Goal: Information Seeking & Learning: Learn about a topic

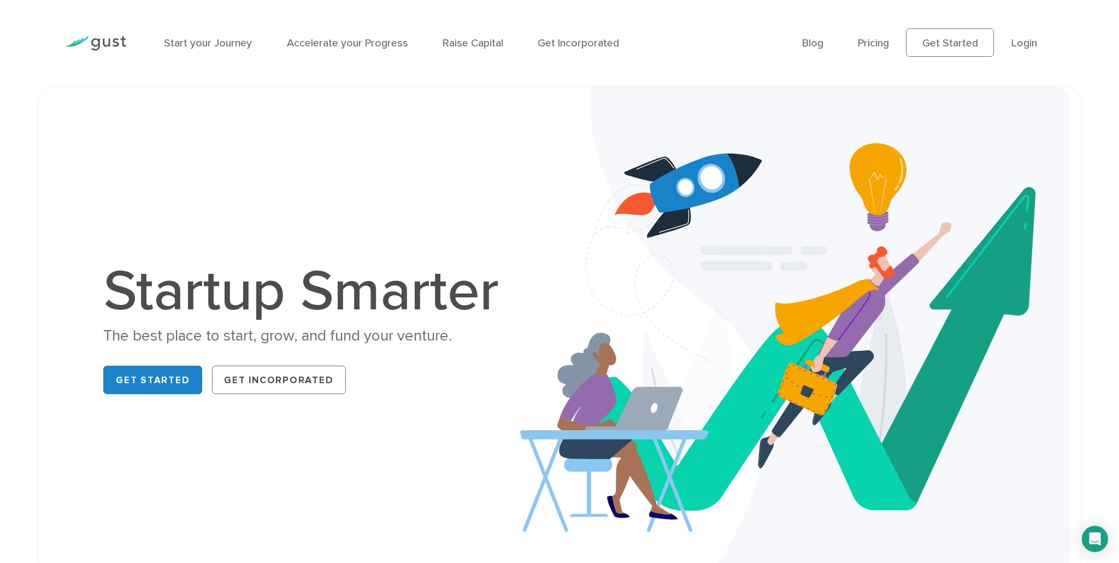
click at [809, 50] on ul "Blog FAQ Pricing Get Started Login Login" at bounding box center [928, 42] width 252 height 28
click at [812, 45] on link "Blog" at bounding box center [812, 43] width 21 height 13
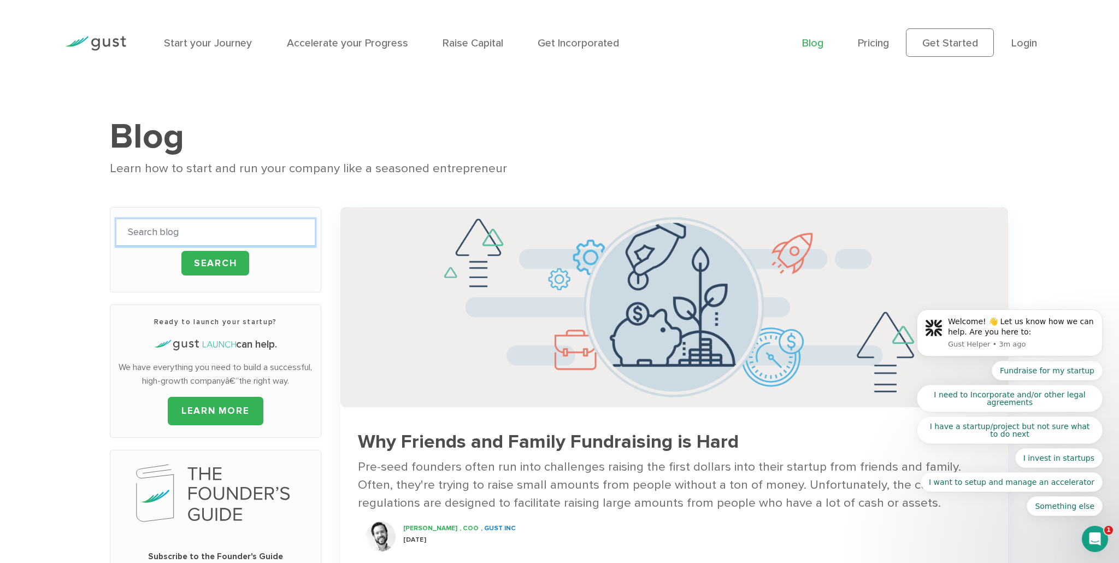
click at [192, 233] on input "text" at bounding box center [215, 232] width 198 height 27
type input "business plan"
click at [181, 251] on input "Search" at bounding box center [215, 263] width 68 height 25
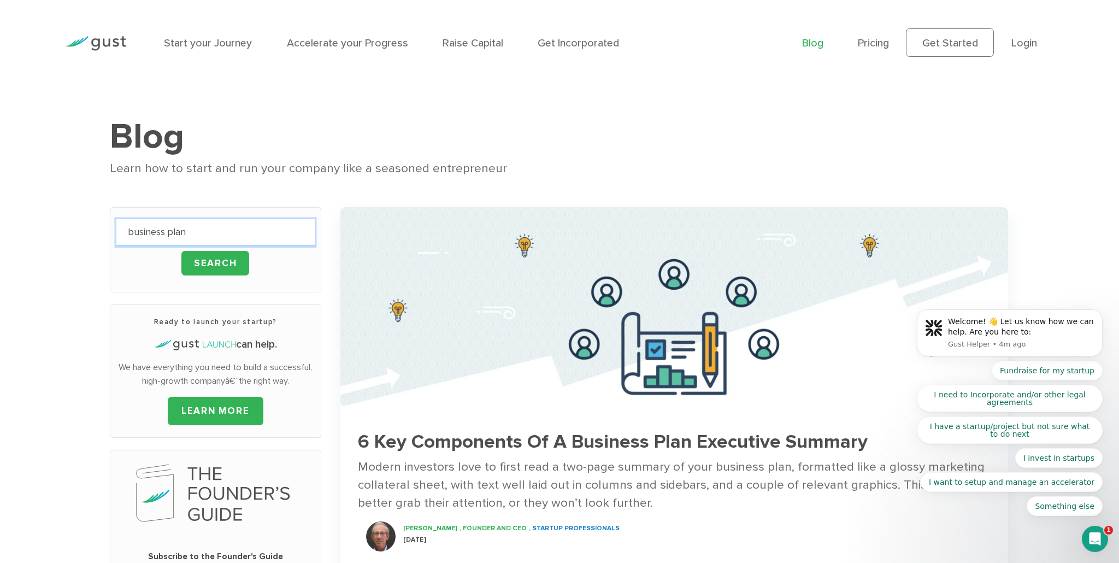
click at [178, 229] on input "business plan" at bounding box center [215, 232] width 198 height 27
type input "how do I make a business plan"
click at [181, 251] on input "Search" at bounding box center [215, 263] width 68 height 25
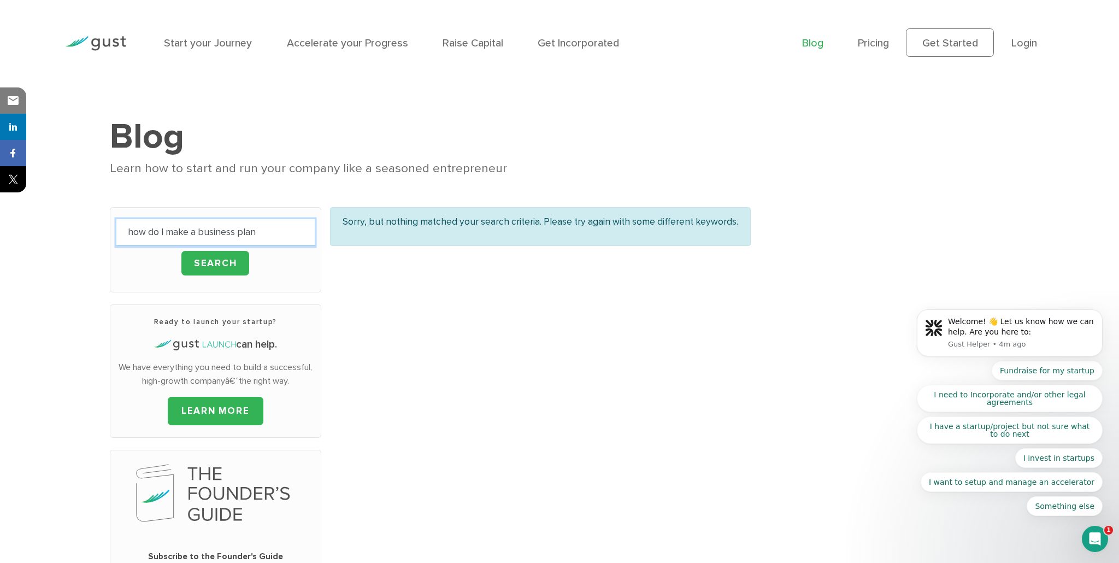
click at [204, 239] on input "how do I make a business plan" at bounding box center [215, 232] width 198 height 27
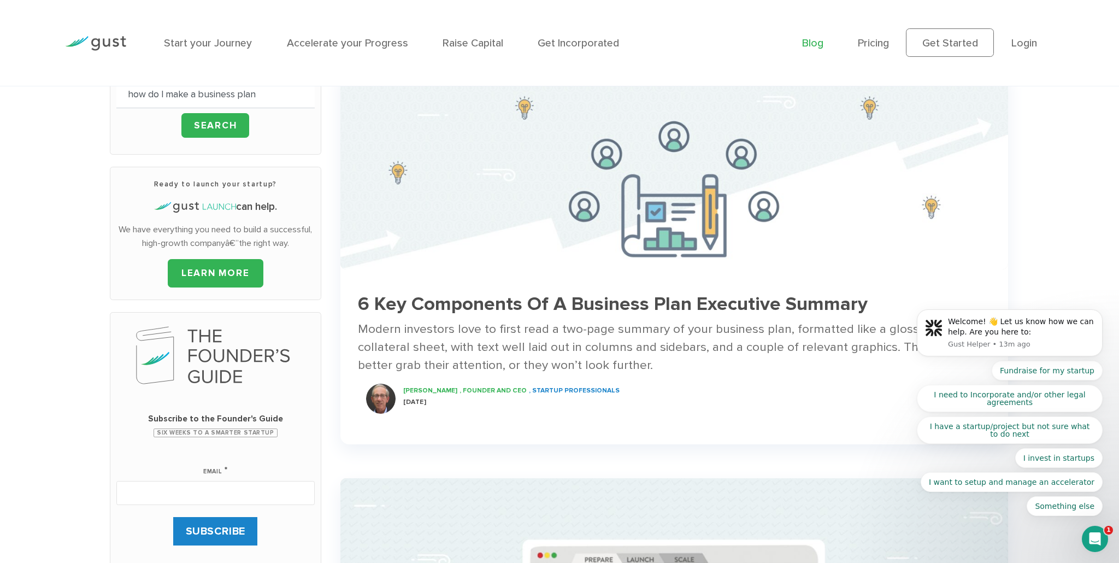
scroll to position [160, 0]
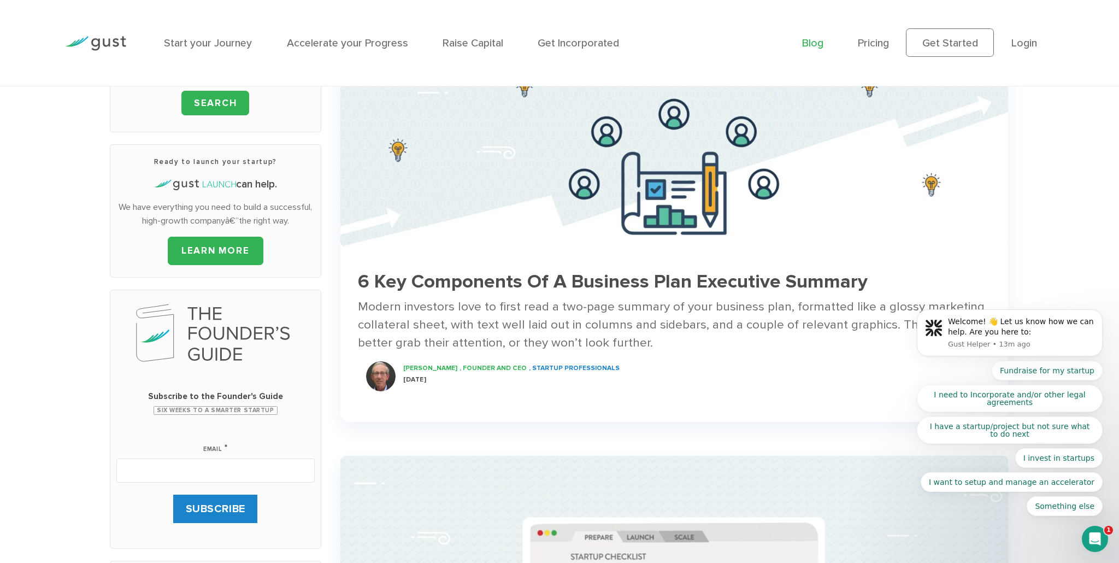
click at [449, 291] on h3 "6 Key Components Of A Business Plan Executive Summary" at bounding box center [674, 281] width 632 height 21
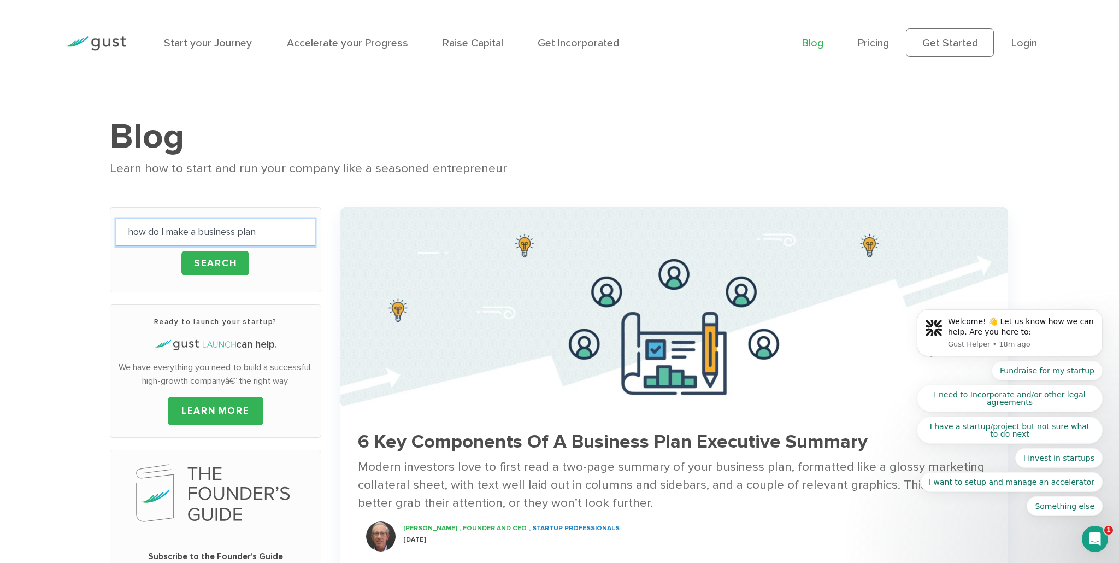
click at [269, 223] on input "how do I make a business plan" at bounding box center [215, 232] width 198 height 27
click at [257, 245] on input "how do I make a business plan" at bounding box center [215, 232] width 198 height 27
click at [210, 234] on input "how do I make a business plan" at bounding box center [215, 232] width 198 height 27
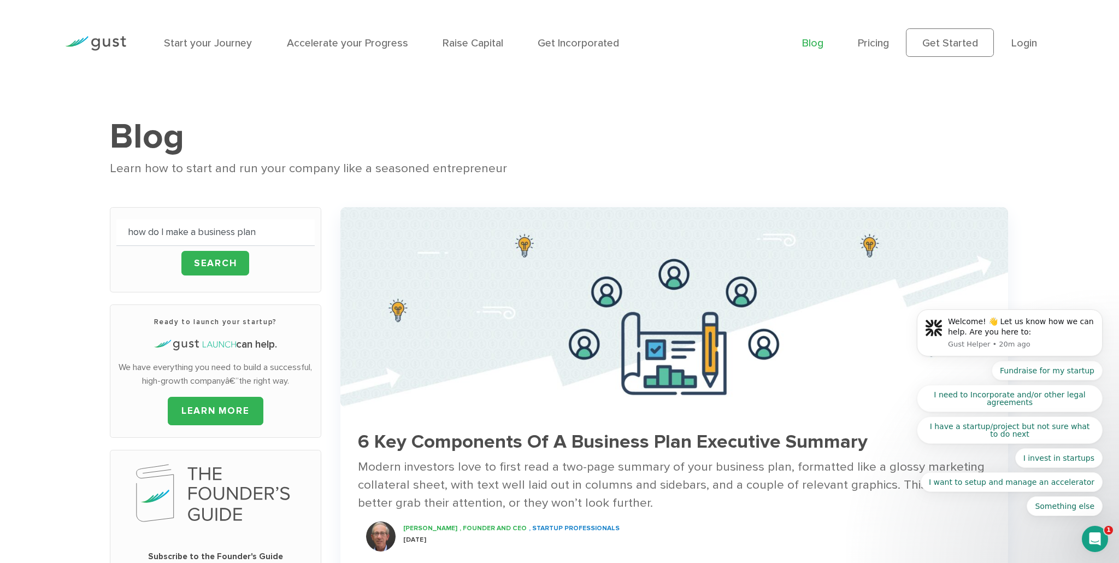
click at [803, 43] on link "Blog" at bounding box center [812, 43] width 21 height 13
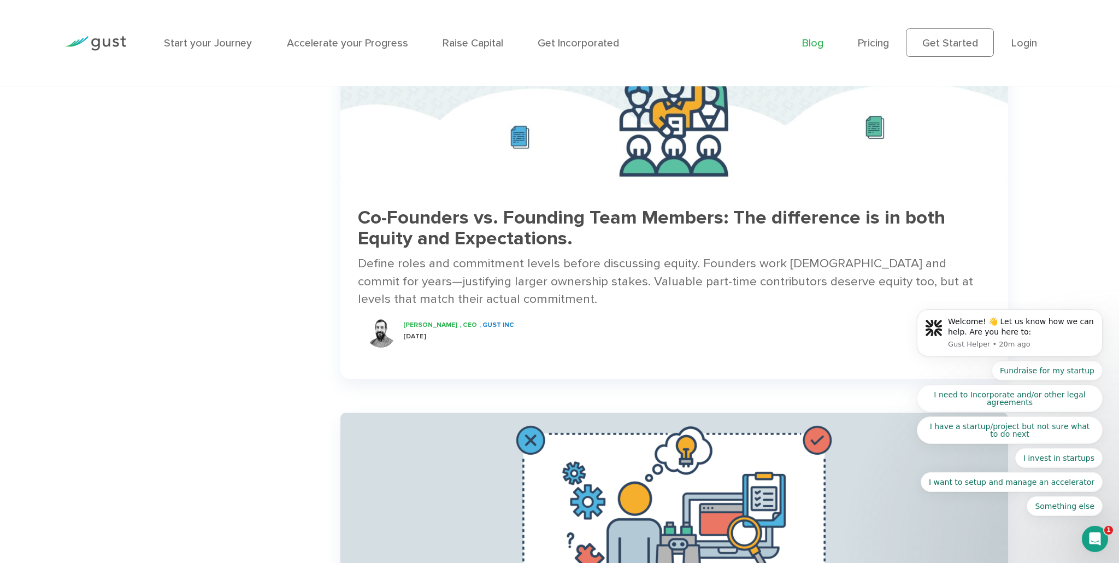
scroll to position [1467, 0]
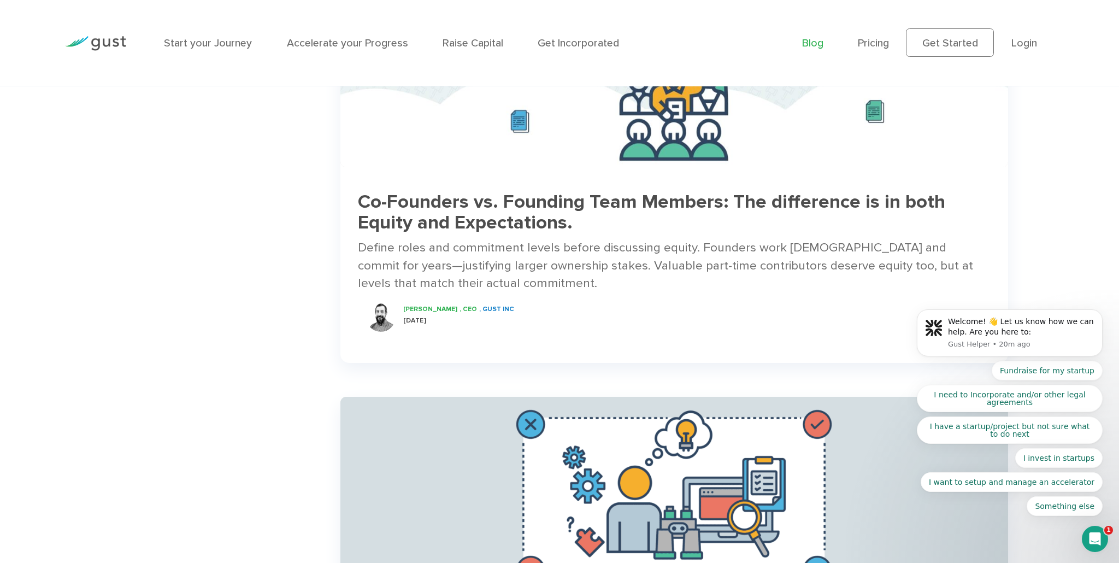
click at [523, 254] on div "Define roles and commitment levels before discussing equity. Founders work full…" at bounding box center [674, 266] width 632 height 54
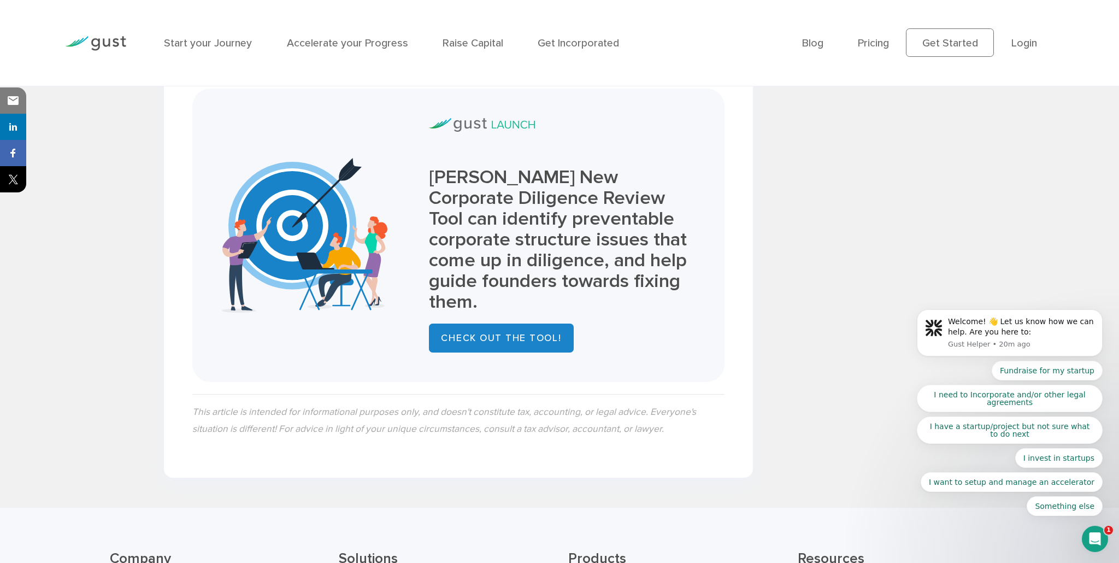
scroll to position [2055, 0]
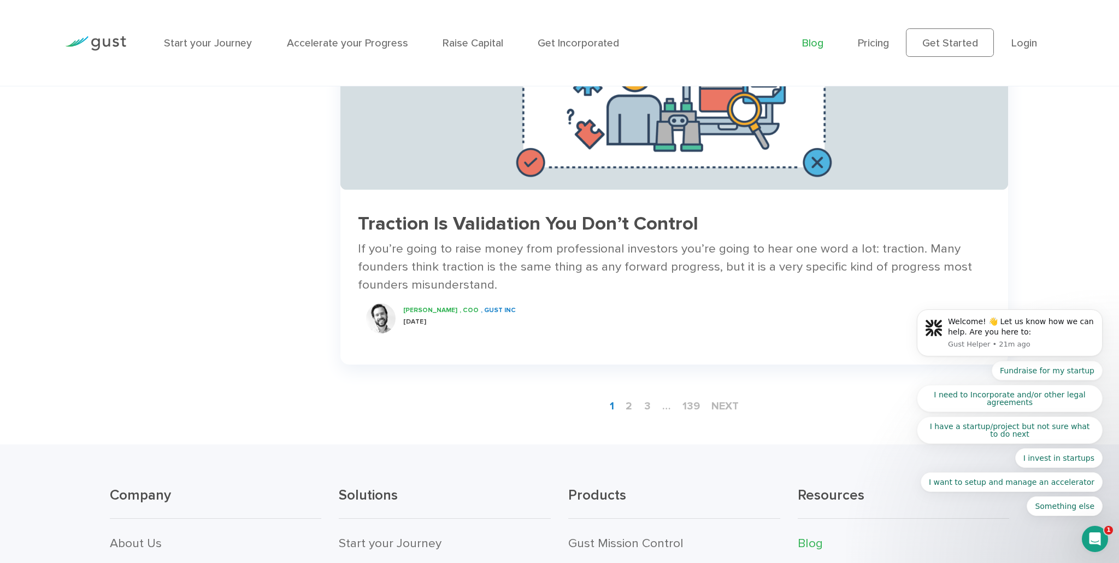
click at [479, 227] on h3 "Traction Is Validation You Don’t Control" at bounding box center [674, 223] width 632 height 21
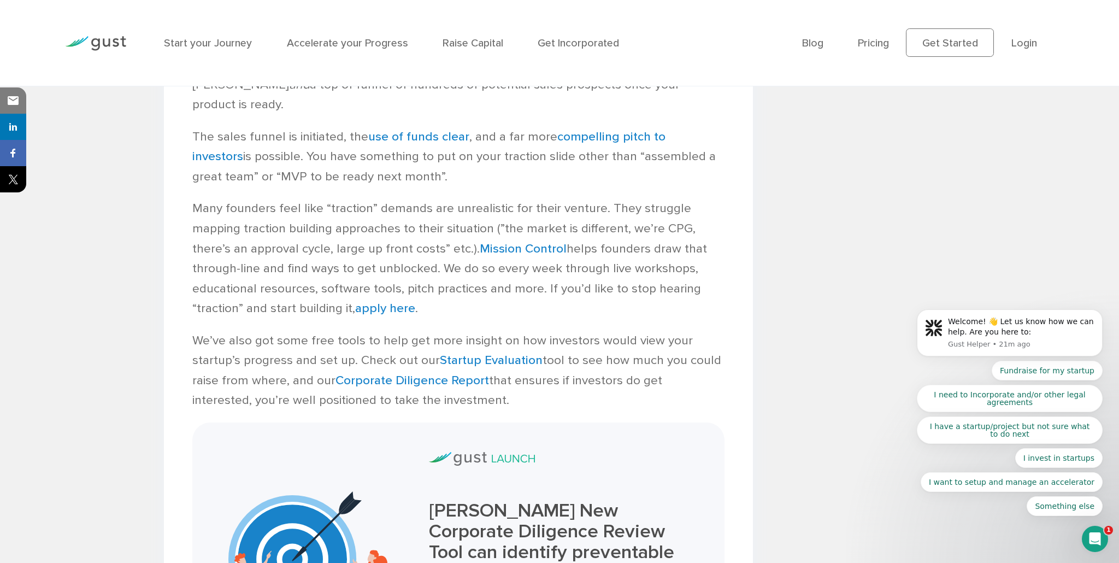
scroll to position [2971, 0]
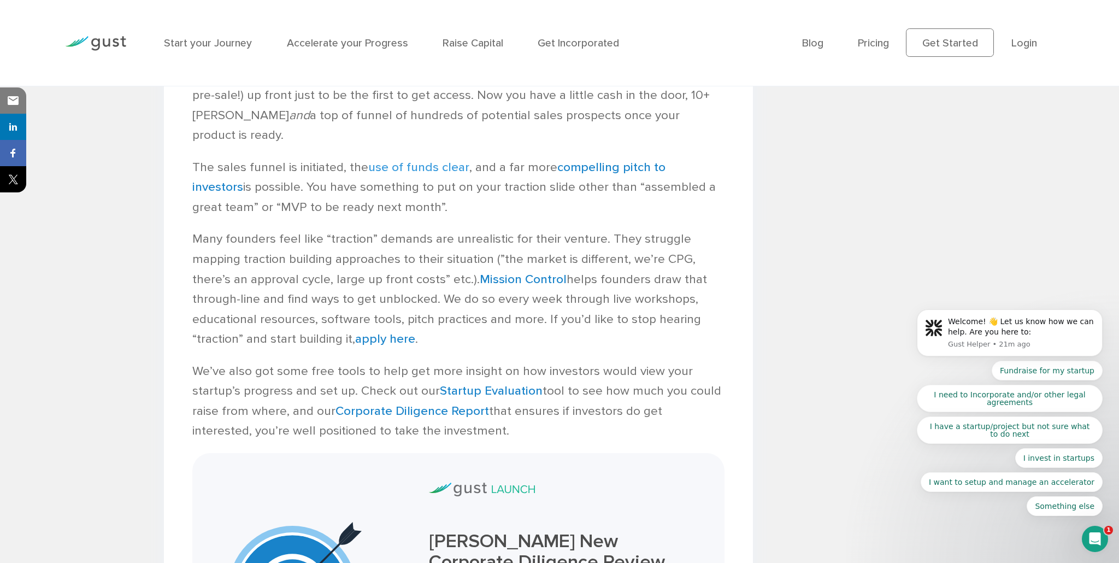
click at [428, 160] on link "use of funds clear" at bounding box center [418, 167] width 101 height 15
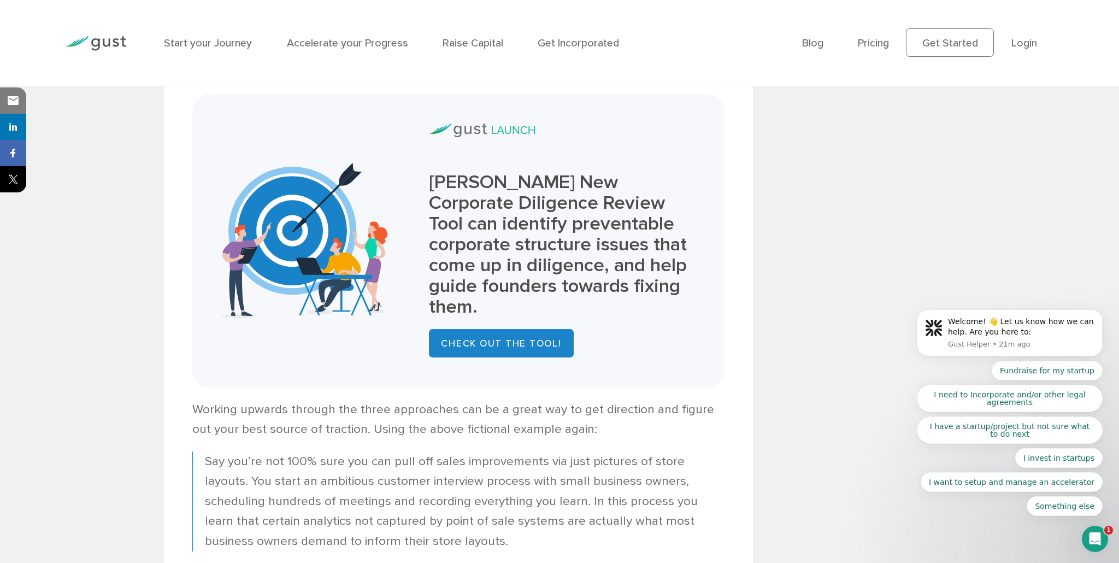
scroll to position [3091, 0]
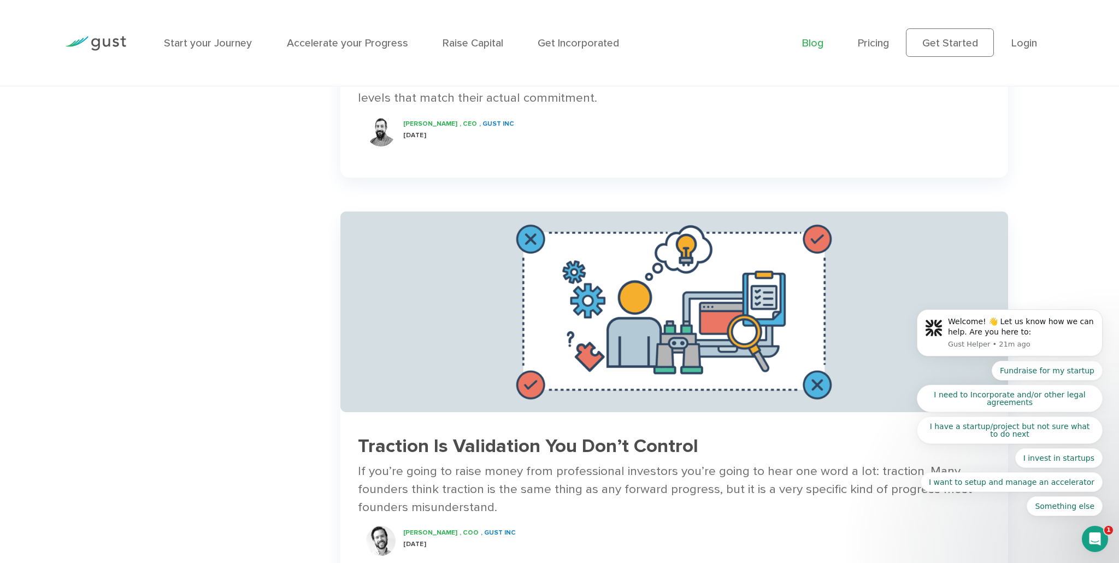
scroll to position [2048, 0]
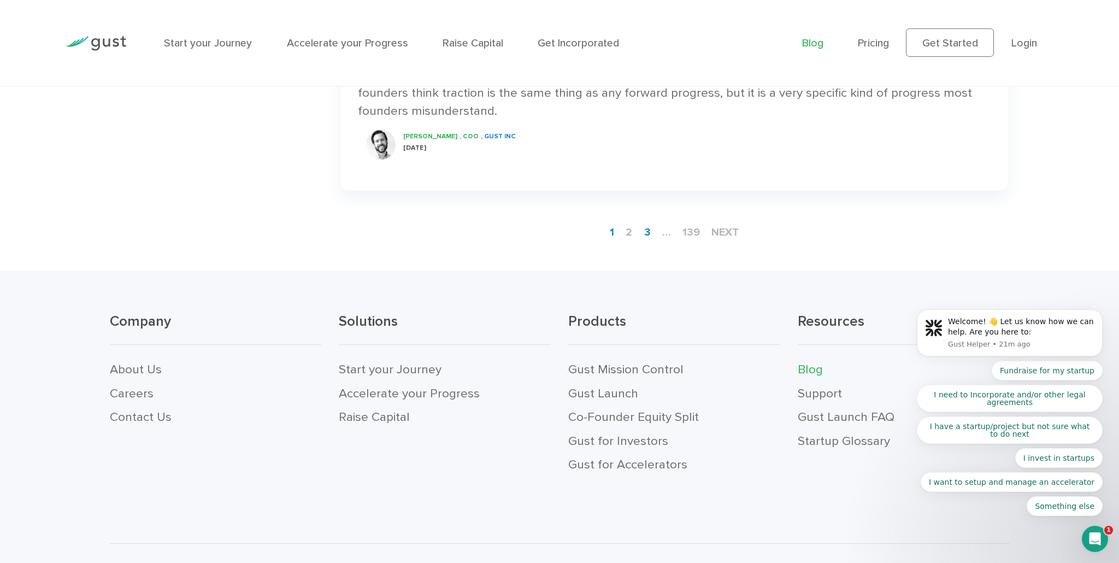
click at [647, 232] on link "3" at bounding box center [647, 232] width 16 height 22
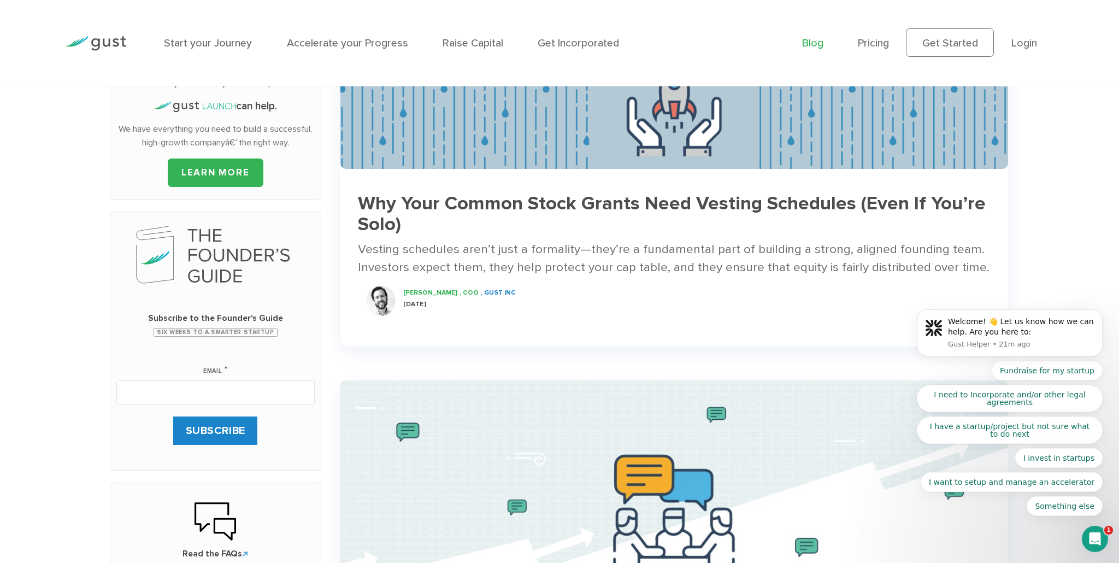
click at [581, 197] on h3 "Why Your Common Stock Grants Need Vesting Schedules (Even If You’re Solo)" at bounding box center [674, 214] width 632 height 42
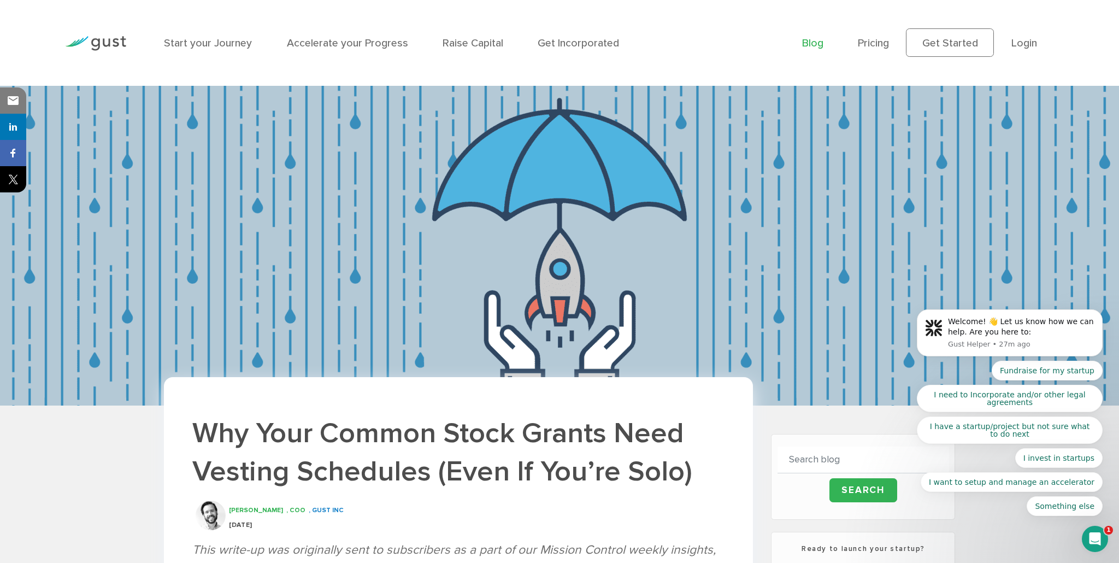
click at [813, 46] on link "Blog" at bounding box center [812, 43] width 21 height 13
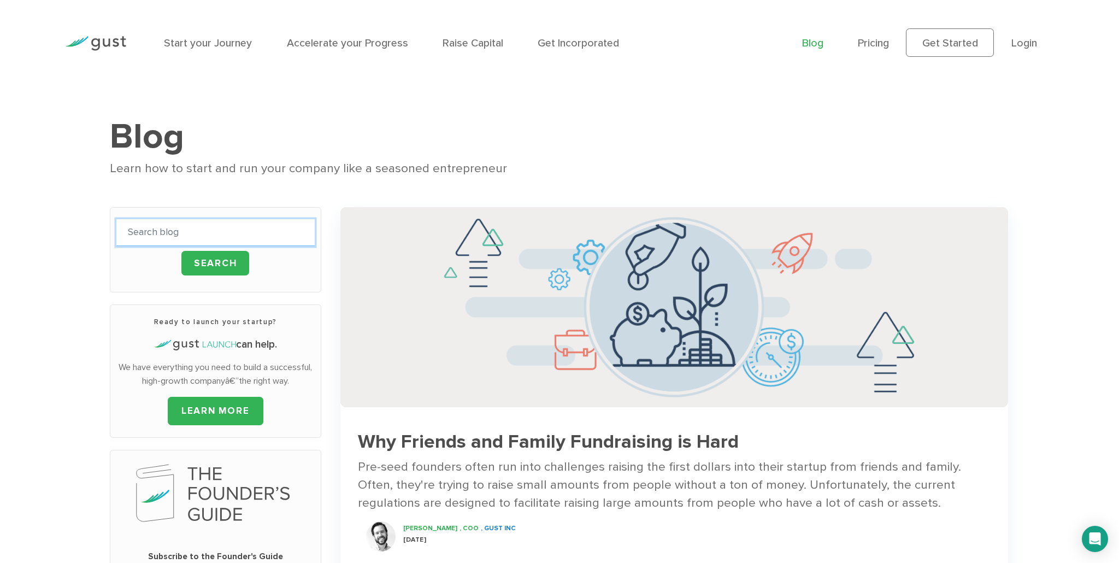
click at [246, 232] on input "text" at bounding box center [215, 232] width 198 height 27
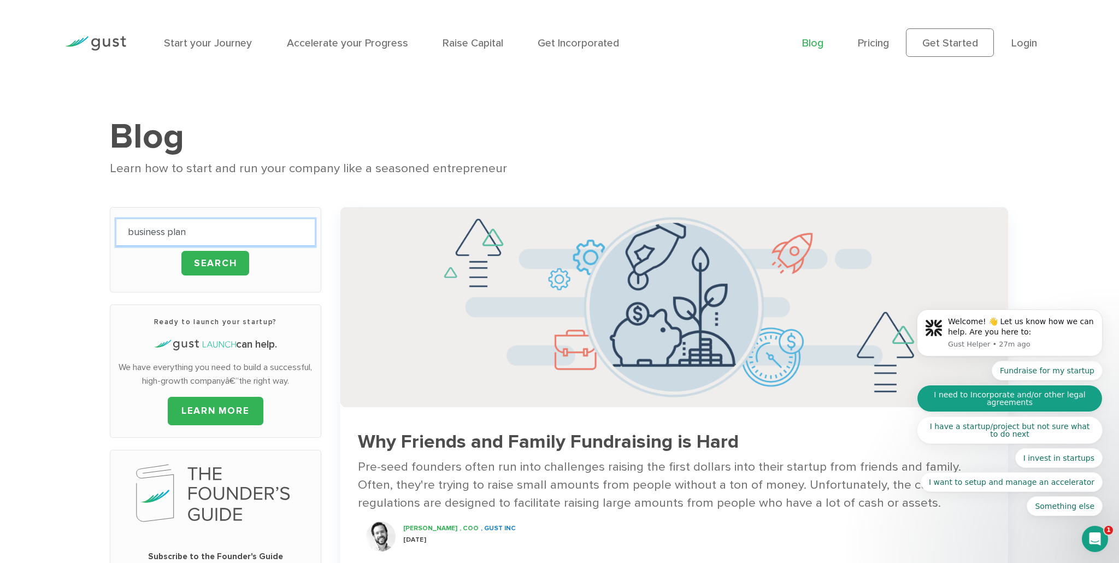
type input "business plan"
click at [989, 395] on button "I need to Incorporate and/or other legal agreements" at bounding box center [1010, 398] width 186 height 27
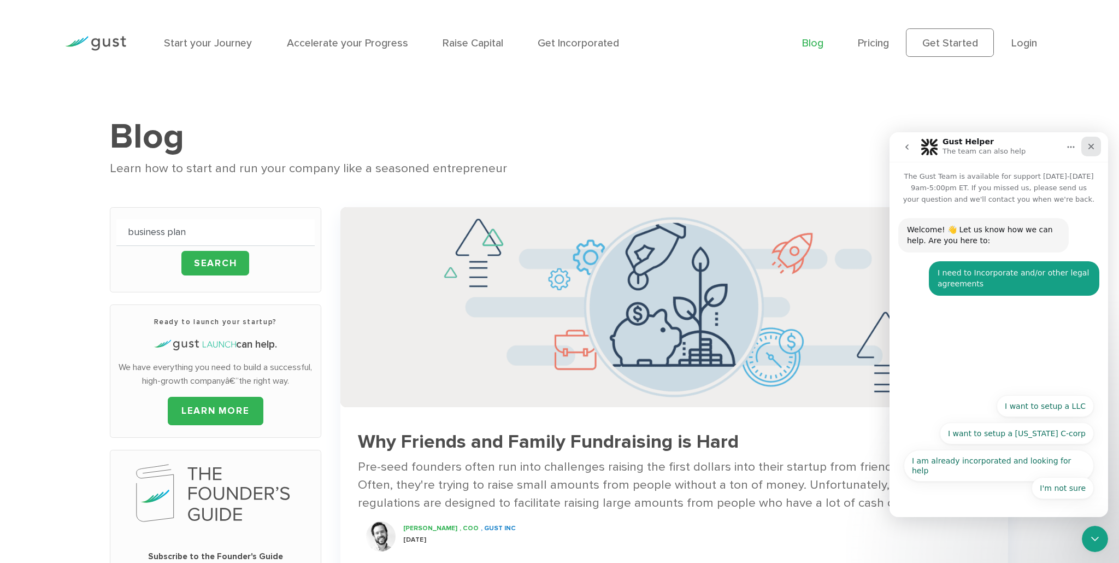
click at [1088, 143] on icon "Close" at bounding box center [1091, 146] width 9 height 9
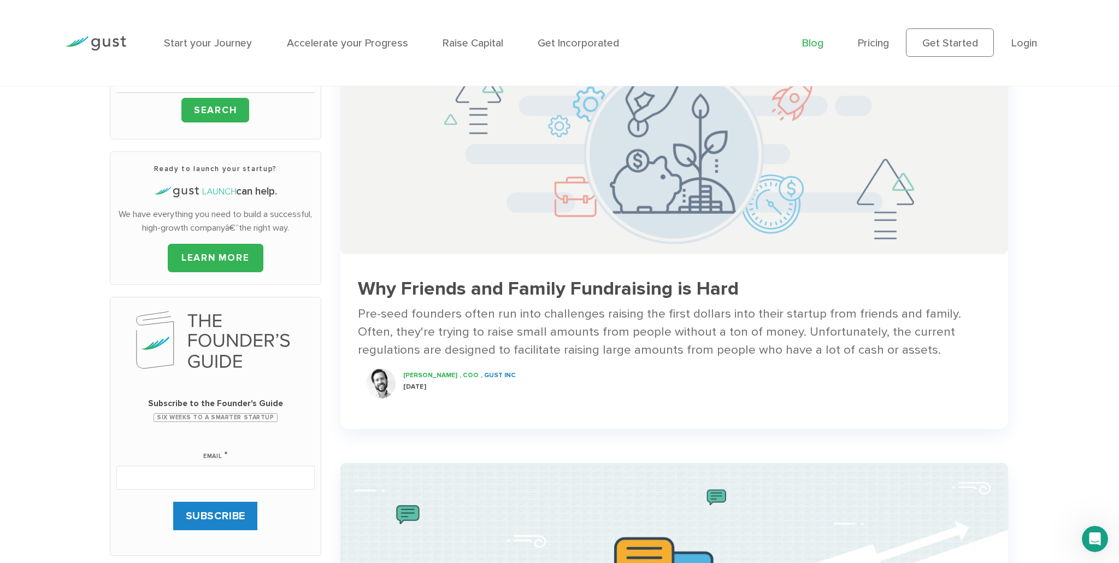
scroll to position [22, 0]
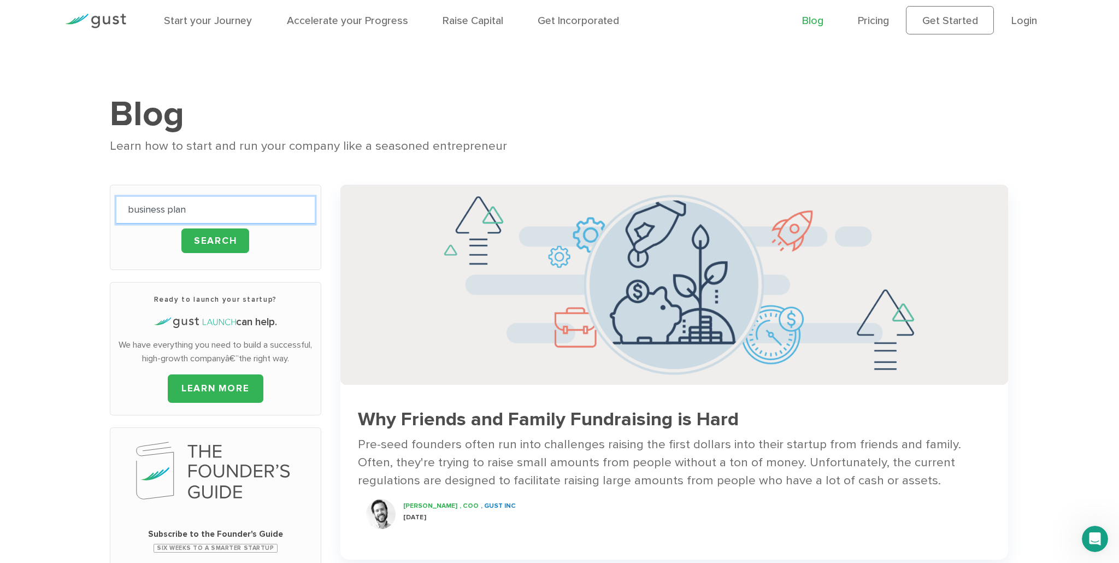
click at [208, 206] on input "business plan" at bounding box center [215, 210] width 198 height 27
click at [221, 234] on input "Search" at bounding box center [215, 240] width 68 height 25
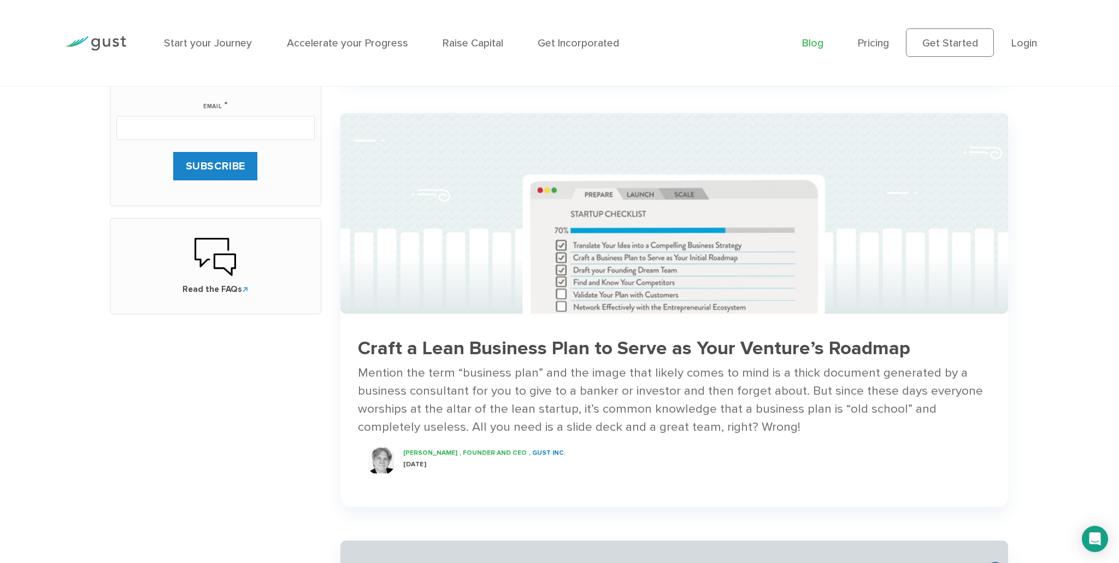
scroll to position [548, 0]
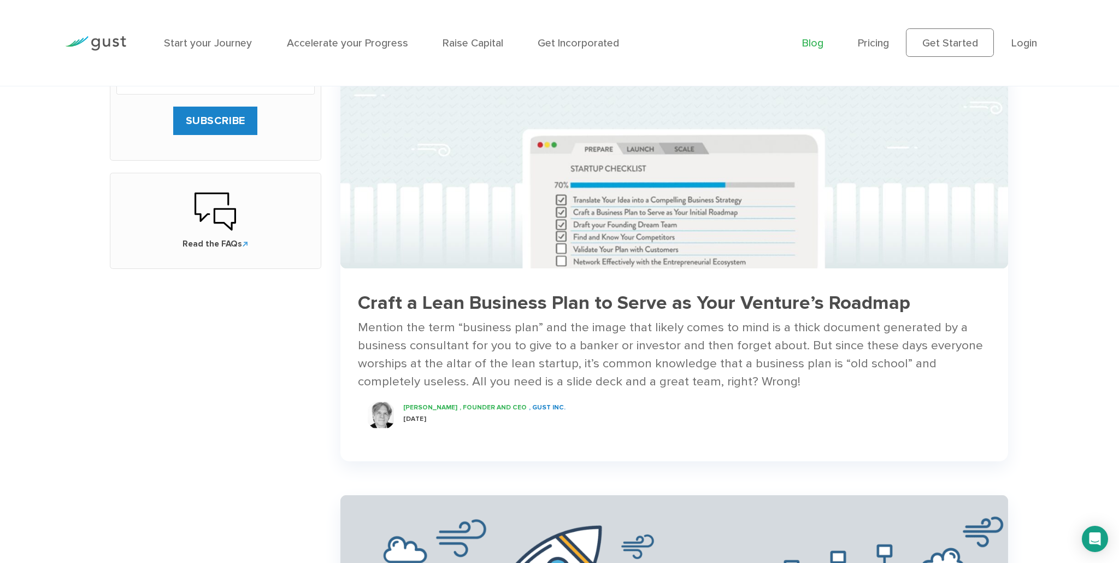
click at [488, 294] on h3 "Craft a Lean Business Plan to Serve as Your Venture’s Roadmap" at bounding box center [674, 302] width 632 height 21
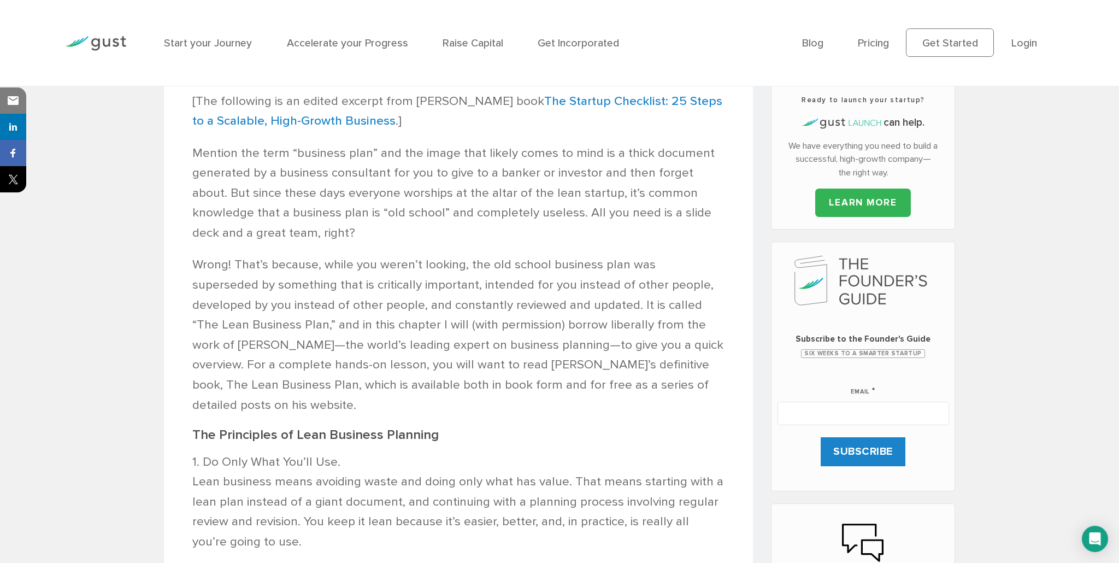
scroll to position [457, 0]
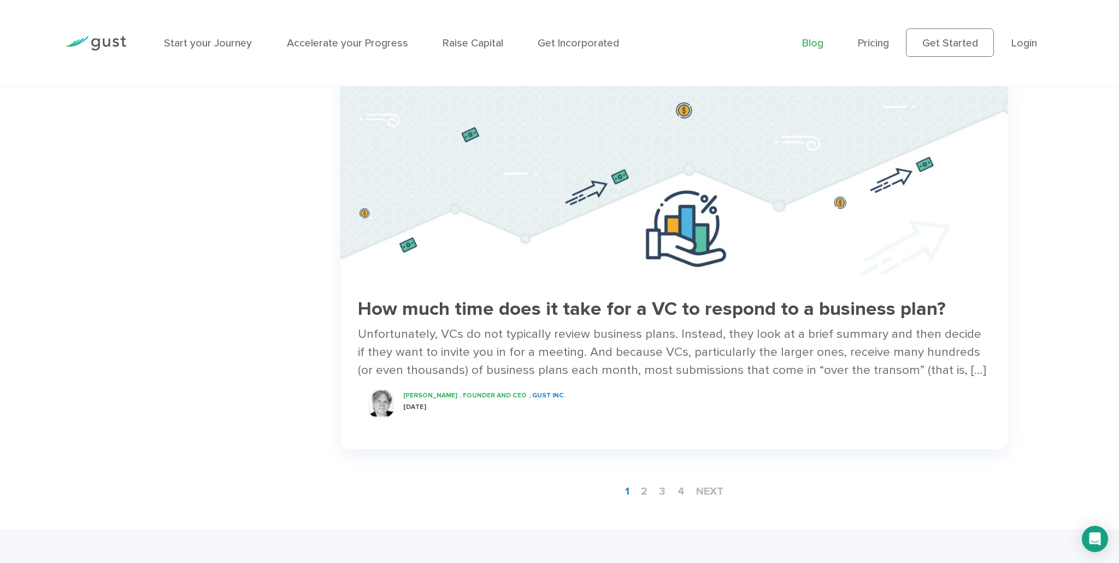
scroll to position [1891, 0]
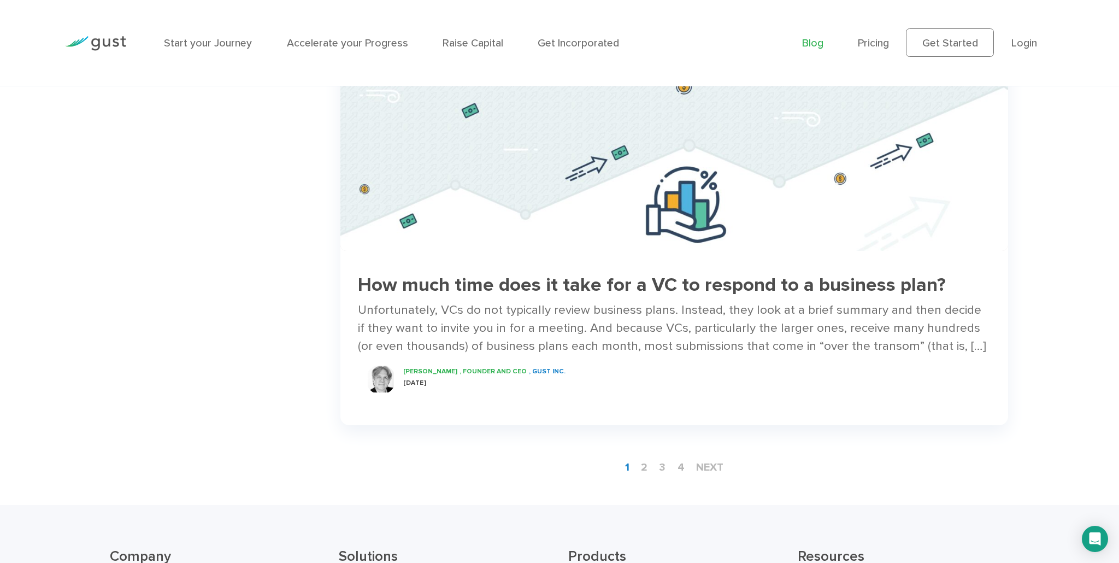
click at [417, 301] on div "Unfortunately, VCs do not typically review business plans. Instead, they look a…" at bounding box center [674, 328] width 632 height 54
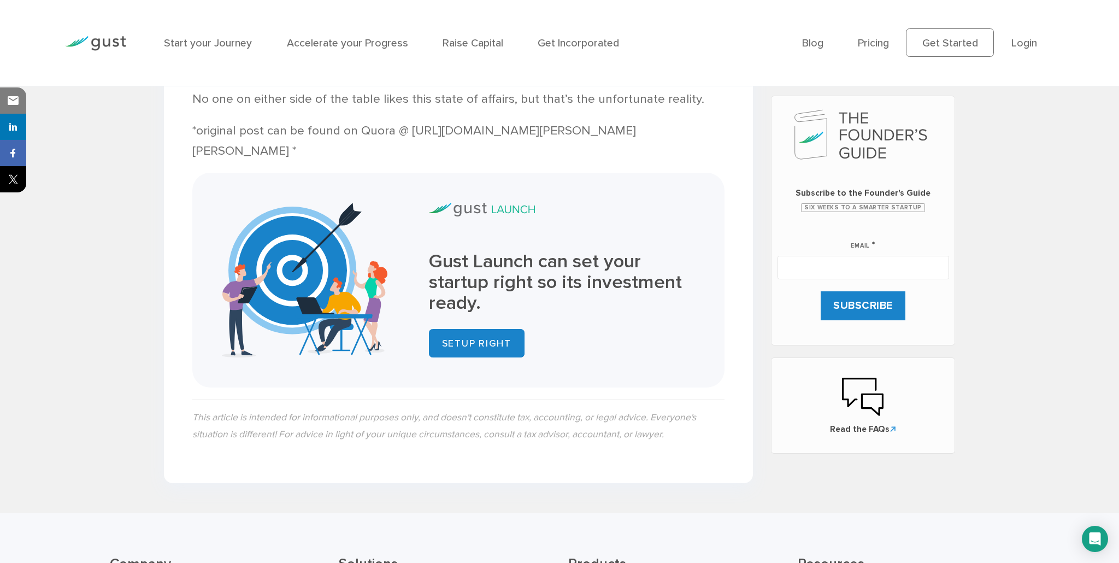
scroll to position [534, 0]
